Goal: Task Accomplishment & Management: Manage account settings

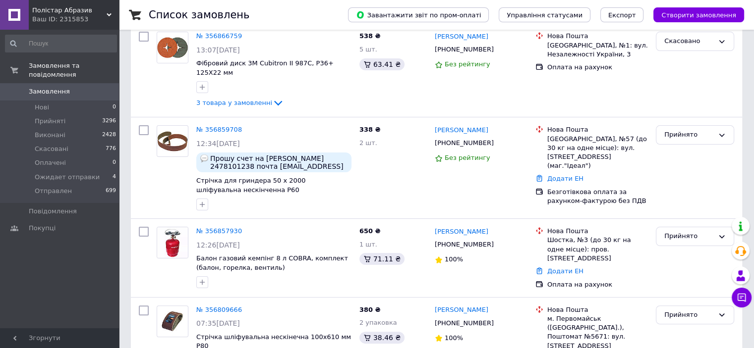
scroll to position [192, 0]
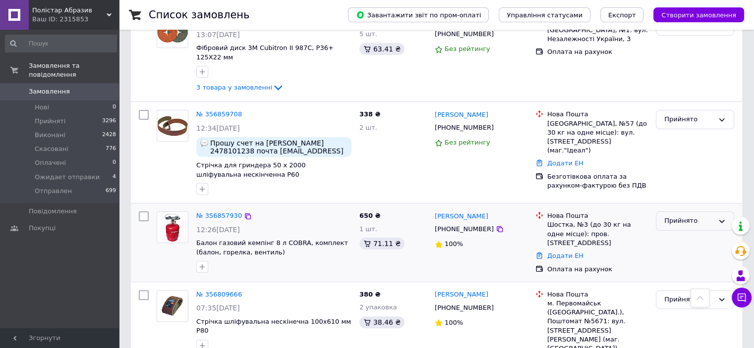
click at [686, 216] on div "Прийнято" at bounding box center [689, 221] width 50 height 10
click at [671, 269] on li "Оплачено" at bounding box center [694, 278] width 77 height 18
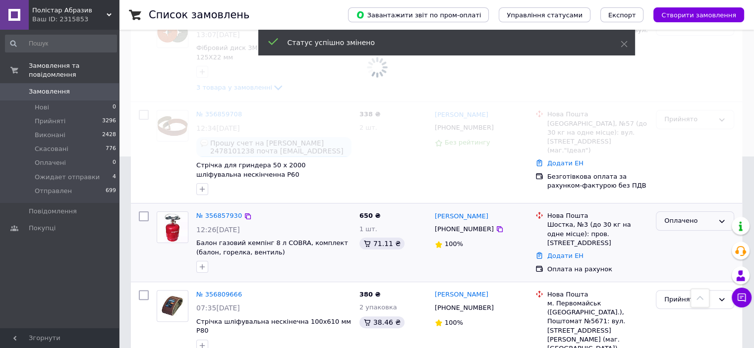
click at [675, 216] on div "Оплачено" at bounding box center [689, 221] width 50 height 10
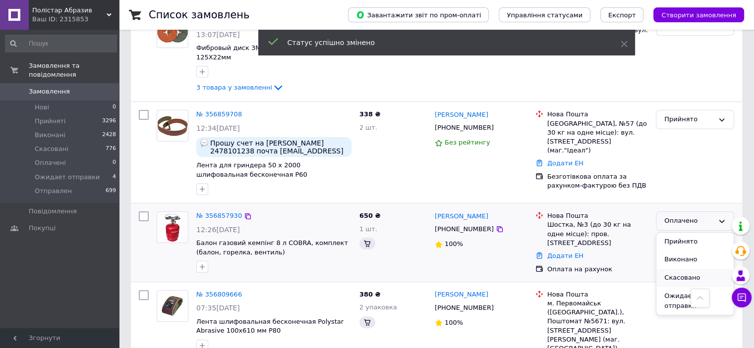
scroll to position [201, 0]
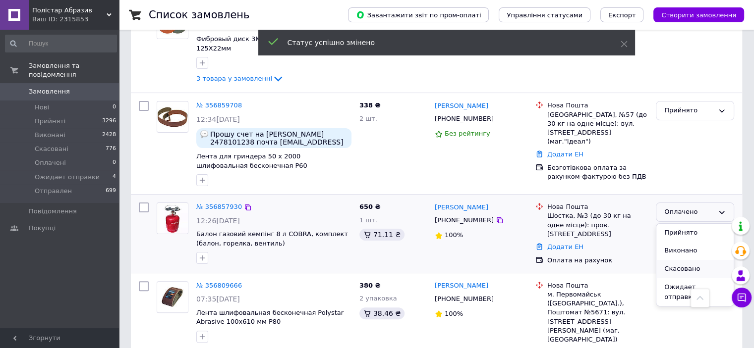
click at [667, 271] on li "Скасовано" at bounding box center [694, 269] width 77 height 18
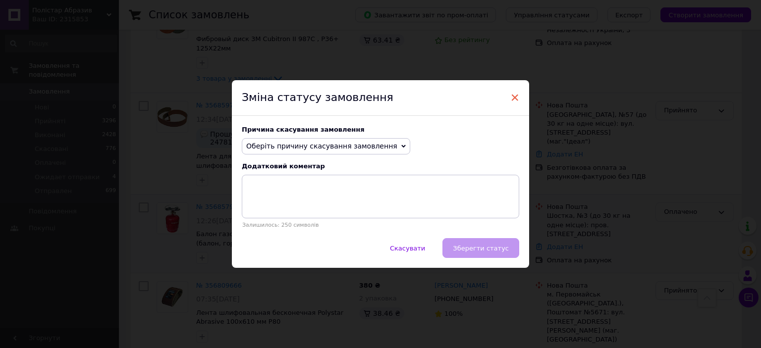
click at [510, 93] on span "×" at bounding box center [514, 97] width 9 height 17
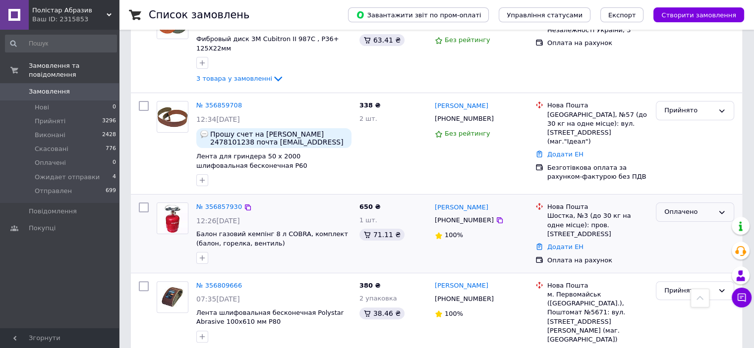
click at [671, 210] on div "Оплачено" at bounding box center [689, 212] width 50 height 10
click at [670, 286] on li "Ожидает отправки" at bounding box center [694, 293] width 77 height 28
click at [497, 119] on icon at bounding box center [500, 119] width 6 height 6
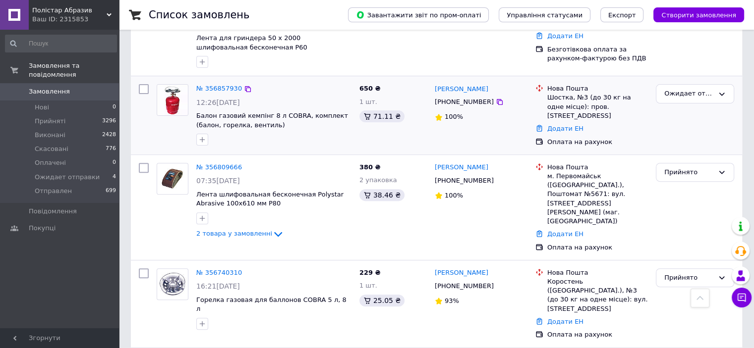
scroll to position [322, 0]
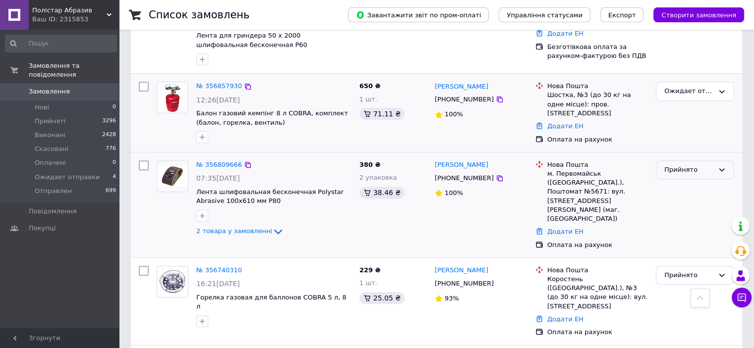
click at [674, 174] on div "Прийнято" at bounding box center [695, 170] width 78 height 19
click at [675, 221] on li "Оплачено" at bounding box center [694, 227] width 77 height 18
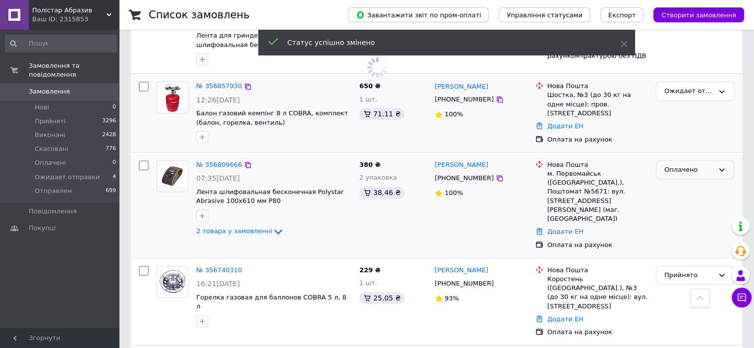
click at [690, 167] on div "Оплачено" at bounding box center [689, 170] width 50 height 10
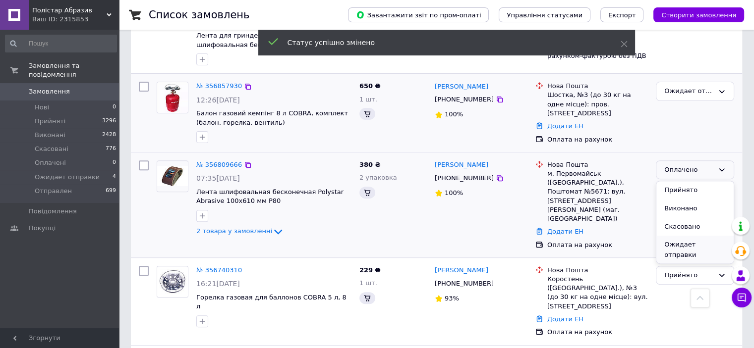
click at [672, 241] on li "Ожидает отправки" at bounding box center [694, 250] width 77 height 28
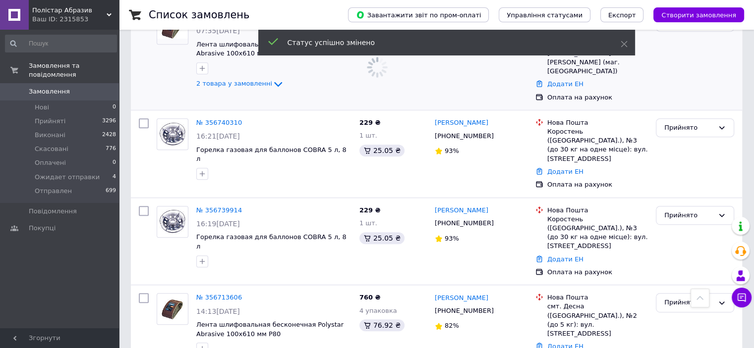
scroll to position [474, 0]
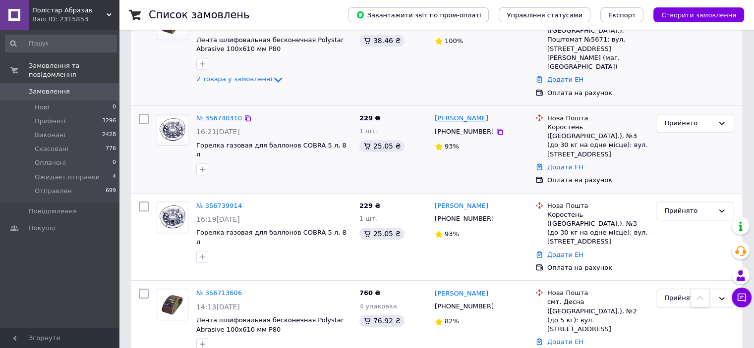
click at [464, 114] on link "[PERSON_NAME]" at bounding box center [462, 118] width 54 height 9
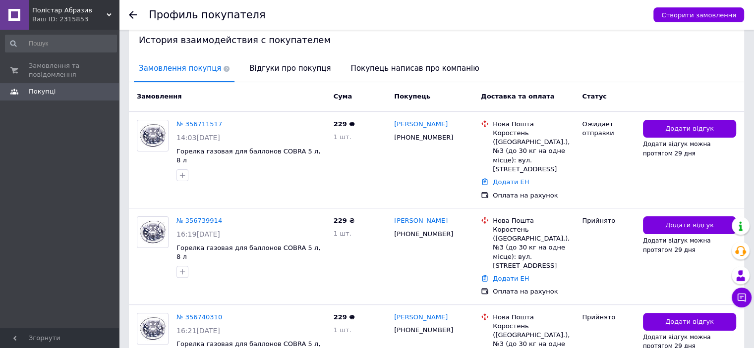
scroll to position [220, 0]
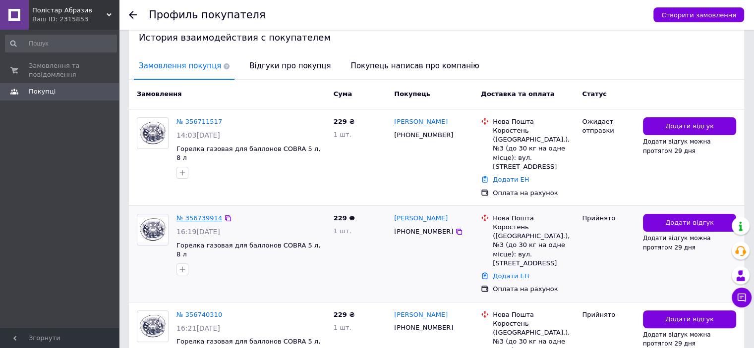
click at [205, 215] on link "№ 356739914" at bounding box center [199, 218] width 46 height 7
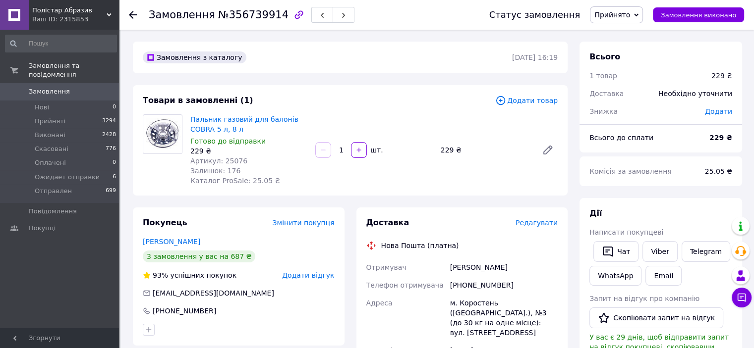
click at [620, 15] on span "Прийнято" at bounding box center [612, 15] width 36 height 8
click at [625, 48] on li "Скасовано" at bounding box center [627, 49] width 75 height 15
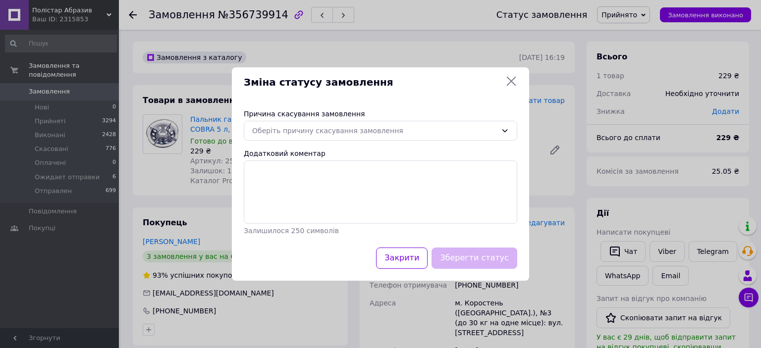
click at [406, 142] on div "Причина скасування замовлення Оберіть причину скасування замовлення Додатковий …" at bounding box center [380, 172] width 297 height 151
click at [404, 138] on div "Оберіть причину скасування замовлення" at bounding box center [381, 131] width 274 height 20
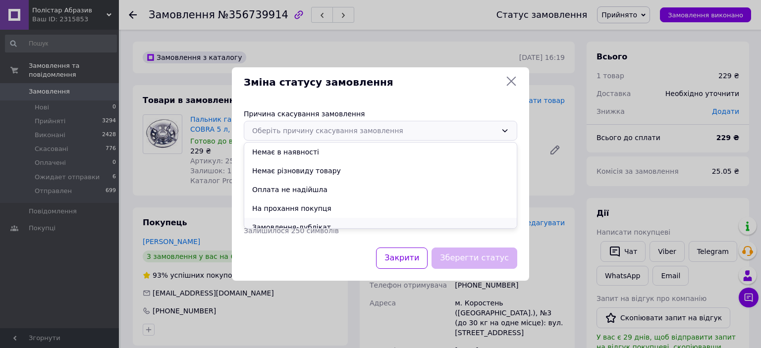
click at [284, 222] on li "Замовлення-дублікат" at bounding box center [380, 227] width 273 height 19
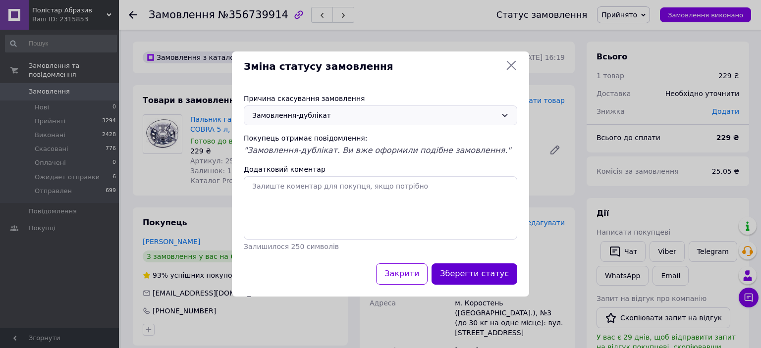
click at [468, 269] on button "Зберегти статус" at bounding box center [475, 274] width 86 height 21
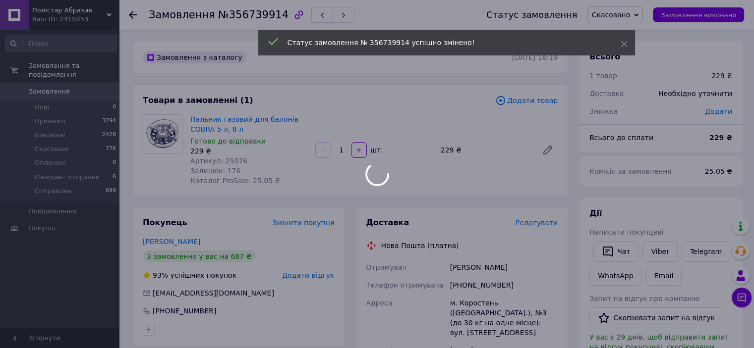
click at [134, 15] on div at bounding box center [377, 174] width 754 height 348
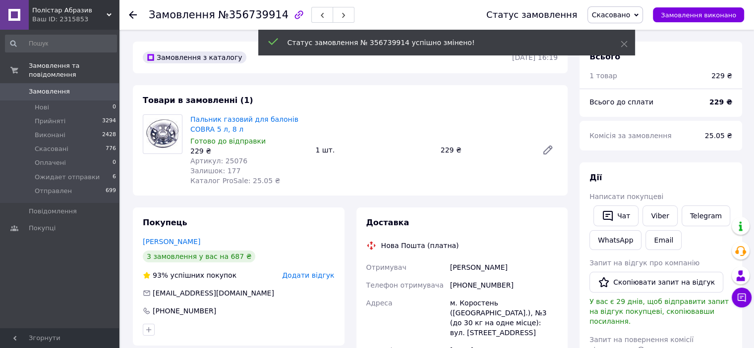
click at [134, 15] on icon at bounding box center [133, 15] width 8 height 8
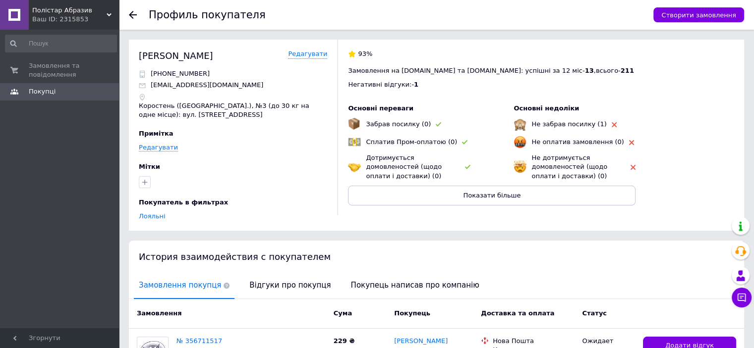
scroll to position [244, 0]
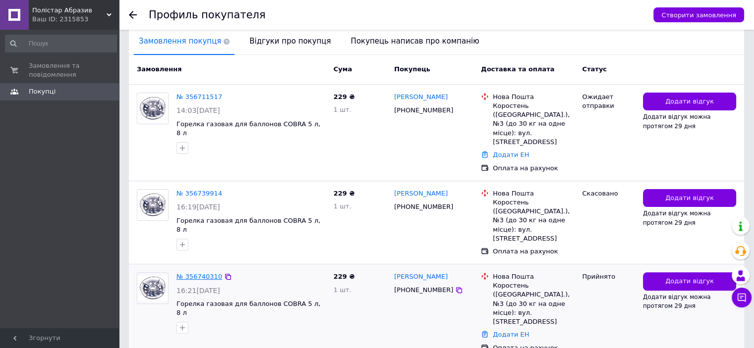
click at [203, 273] on link "№ 356740310" at bounding box center [199, 276] width 46 height 7
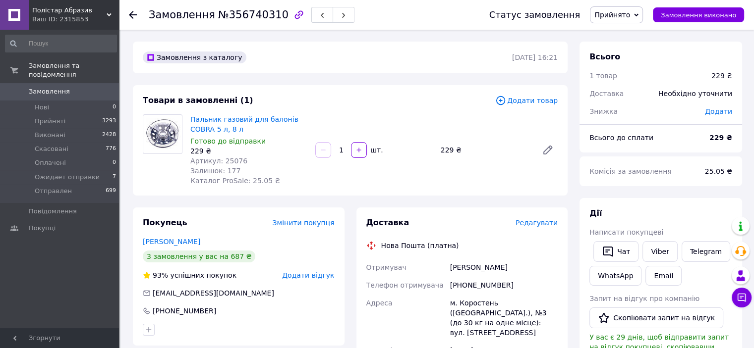
click at [629, 21] on span "Прийнято" at bounding box center [616, 14] width 53 height 17
click at [623, 47] on li "Скасовано" at bounding box center [627, 49] width 75 height 15
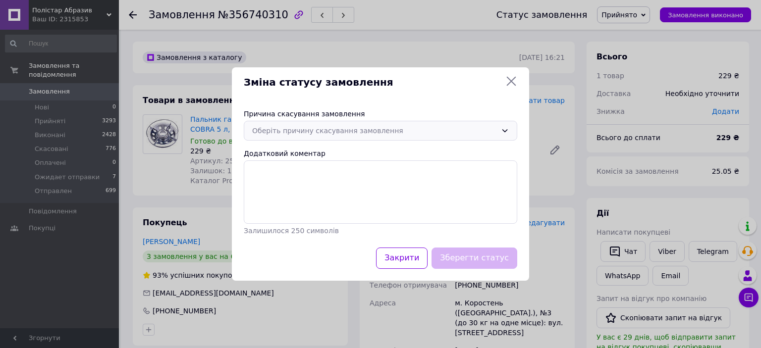
click at [477, 127] on div "Оберіть причину скасування замовлення" at bounding box center [374, 130] width 245 height 11
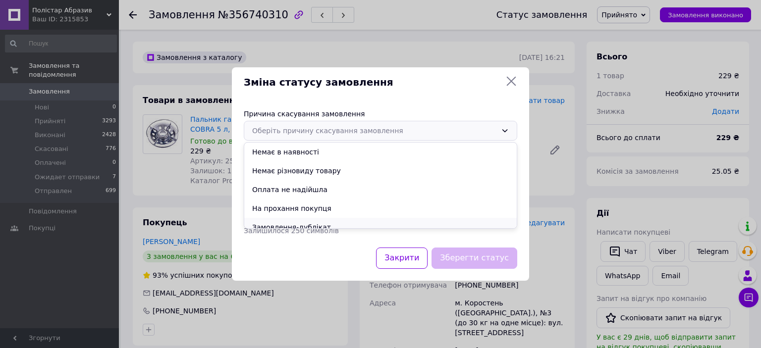
click at [358, 221] on li "Замовлення-дублікат" at bounding box center [380, 227] width 273 height 19
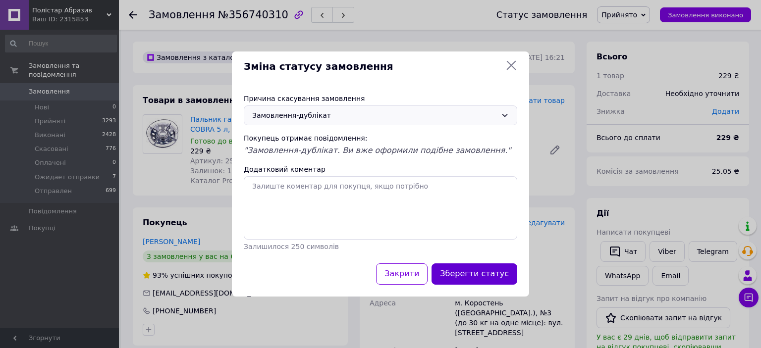
click at [466, 271] on button "Зберегти статус" at bounding box center [475, 274] width 86 height 21
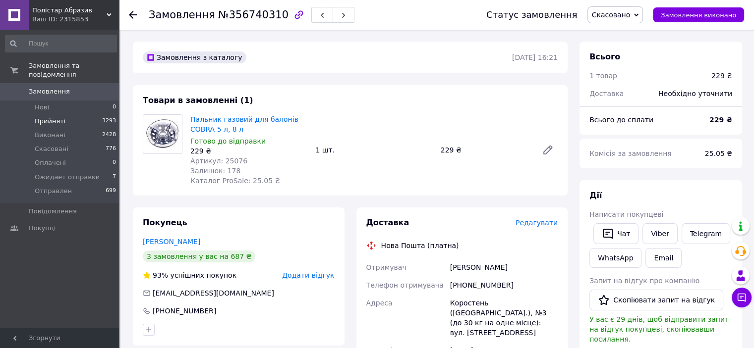
click at [57, 117] on span "Прийняті" at bounding box center [50, 121] width 31 height 9
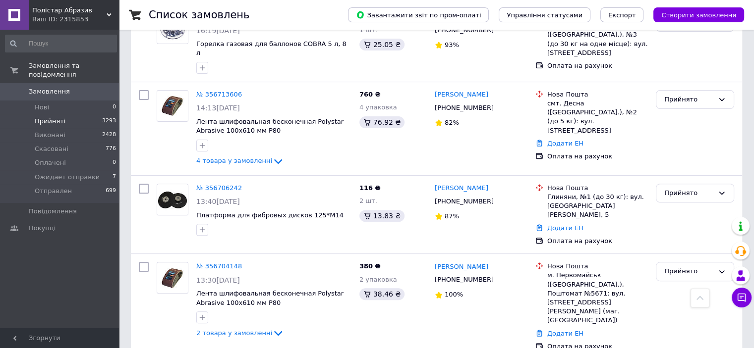
scroll to position [436, 0]
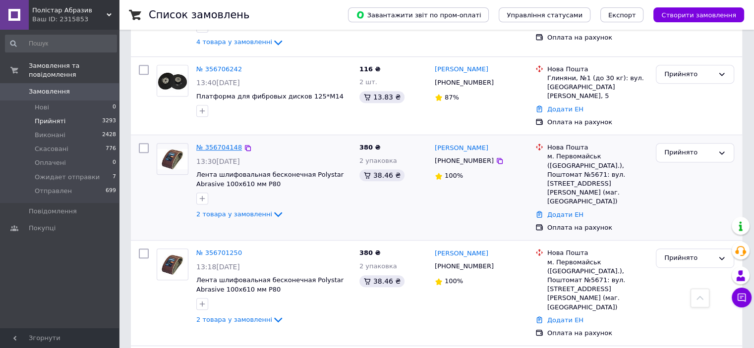
click at [217, 144] on link "№ 356704148" at bounding box center [219, 147] width 46 height 7
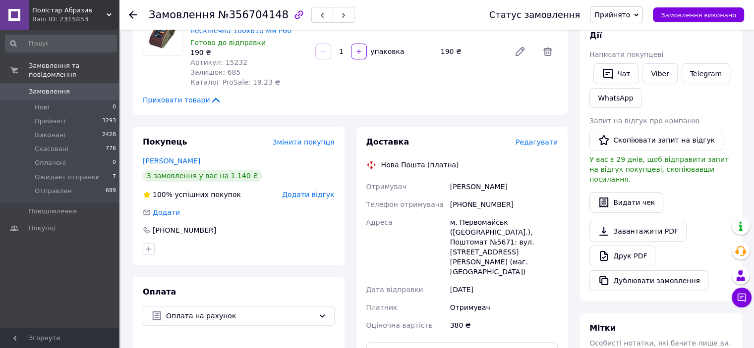
scroll to position [138, 0]
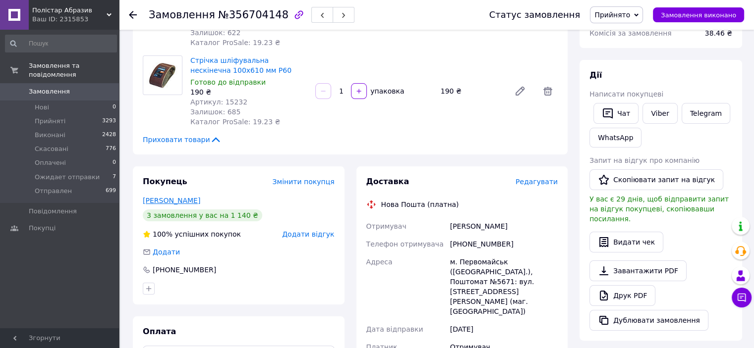
click at [172, 200] on link "[PERSON_NAME]" at bounding box center [171, 201] width 57 height 8
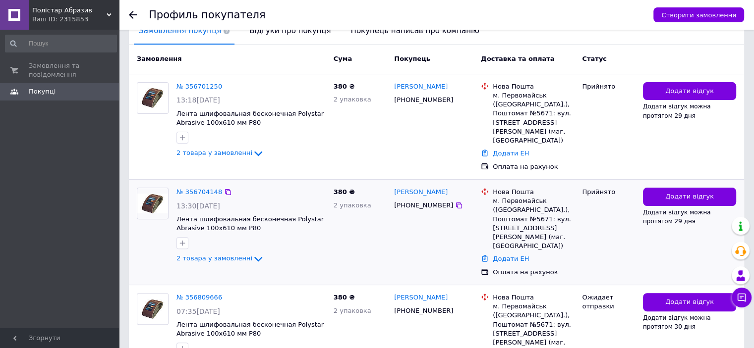
scroll to position [252, 0]
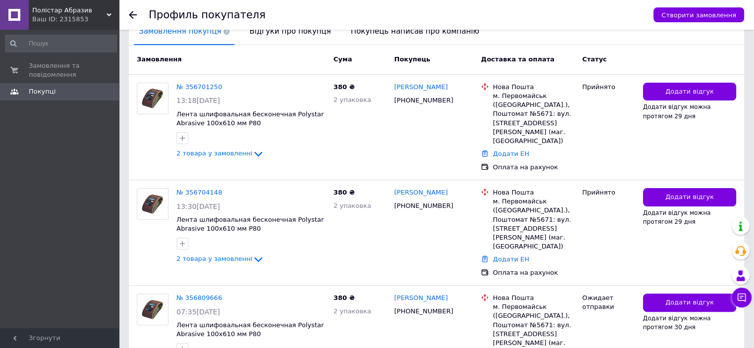
click at [131, 19] on div at bounding box center [139, 15] width 20 height 30
click at [132, 15] on use at bounding box center [133, 15] width 8 height 8
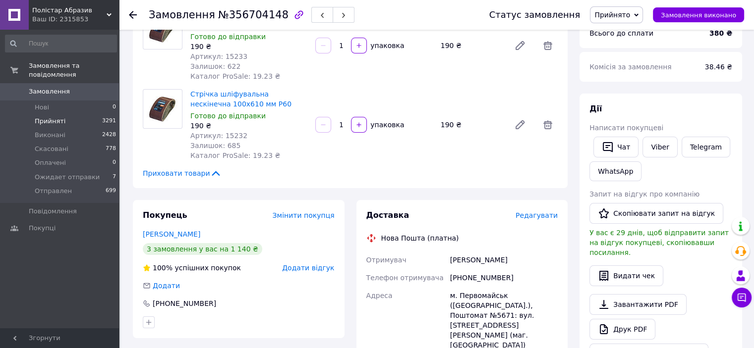
click at [35, 117] on span "Прийняті" at bounding box center [50, 121] width 31 height 9
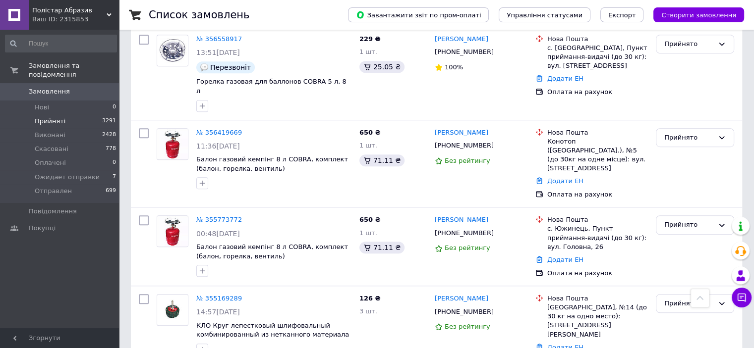
scroll to position [591, 0]
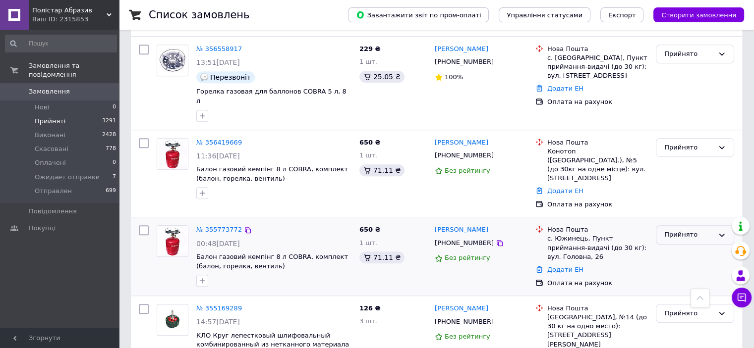
click at [676, 230] on div "Прийнято" at bounding box center [689, 235] width 50 height 10
click at [221, 226] on link "№ 355773772" at bounding box center [219, 229] width 46 height 7
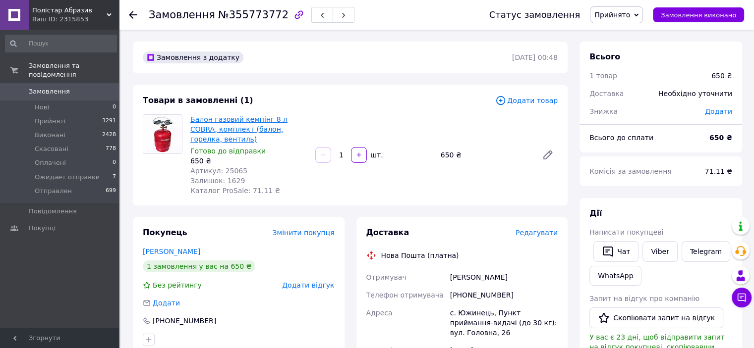
click at [234, 119] on link "Балон газовий кемпінг 8 л COBRA, комплект (балон, горелка, вентиль)" at bounding box center [238, 129] width 97 height 28
click at [54, 117] on span "Прийняті" at bounding box center [50, 121] width 31 height 9
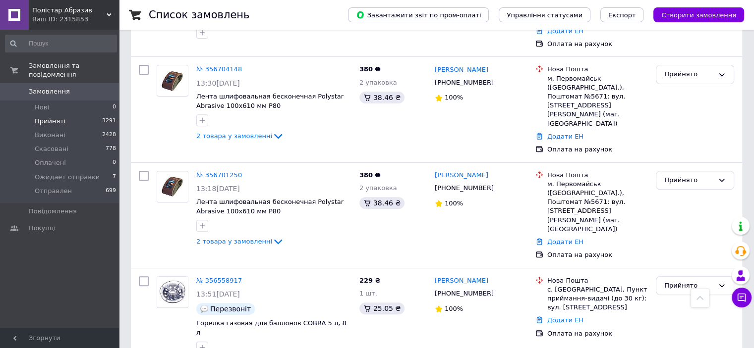
scroll to position [363, 0]
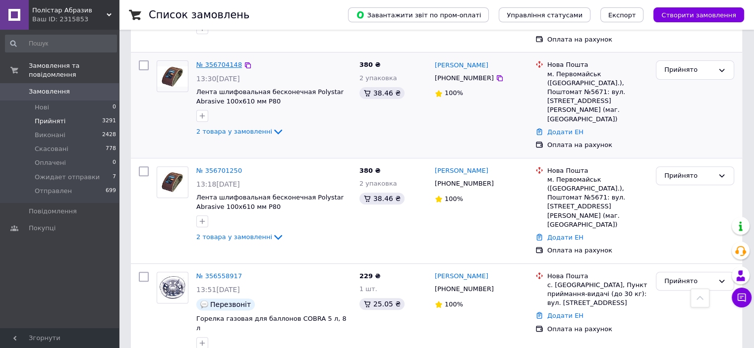
click at [225, 61] on link "№ 356704148" at bounding box center [219, 64] width 46 height 7
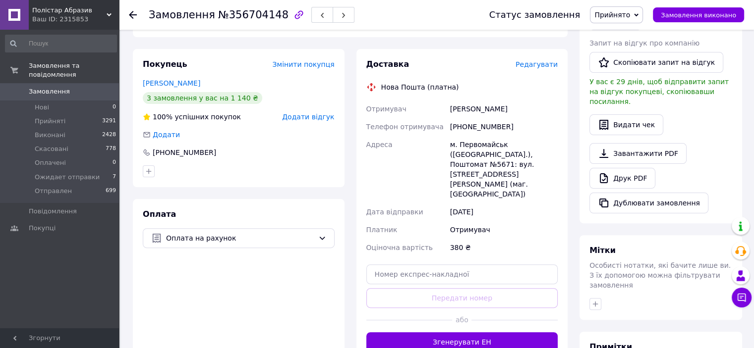
scroll to position [54, 0]
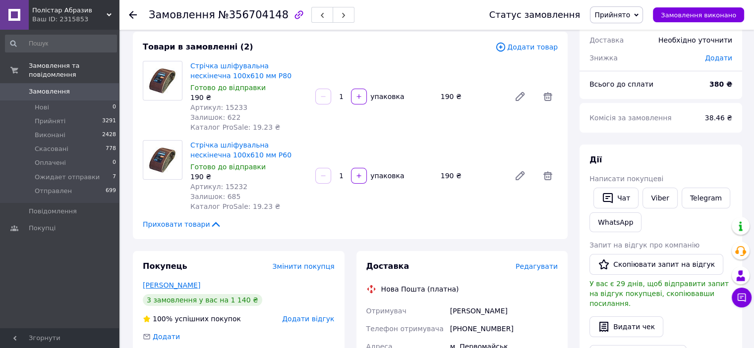
click at [171, 286] on link "[PERSON_NAME]" at bounding box center [171, 286] width 57 height 8
